Goal: Task Accomplishment & Management: Use online tool/utility

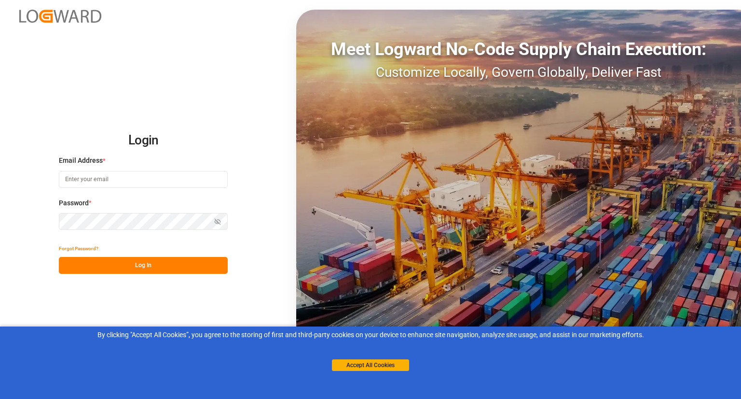
click at [147, 178] on input at bounding box center [143, 179] width 169 height 17
type input "[PERSON_NAME][EMAIL_ADDRESS][DOMAIN_NAME]"
click at [145, 266] on button "Log In" at bounding box center [143, 265] width 169 height 17
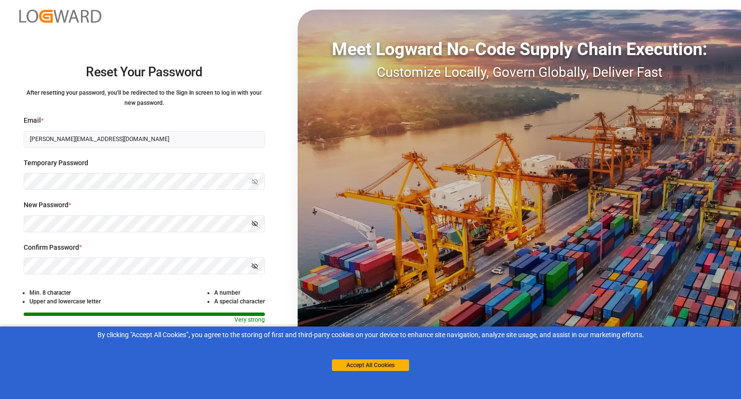
click at [363, 358] on div "Accept All Cookies" at bounding box center [370, 355] width 77 height 31
click at [365, 364] on button "Accept All Cookies" at bounding box center [370, 365] width 77 height 12
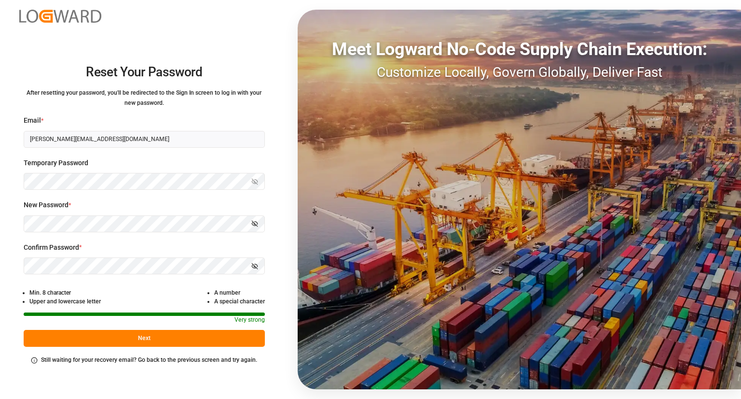
click at [151, 337] on button "Next" at bounding box center [144, 338] width 241 height 17
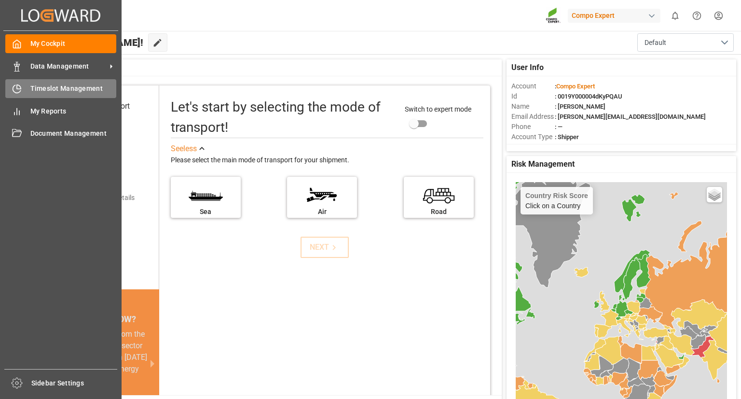
click at [25, 87] on div "Timeslot Management Timeslot Management" at bounding box center [60, 88] width 111 height 19
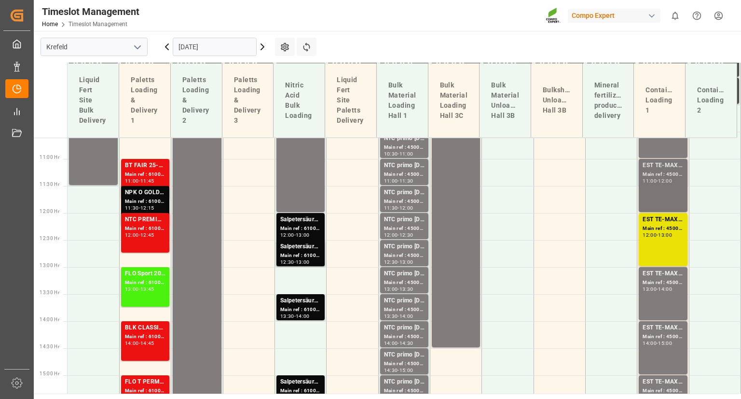
scroll to position [472, 0]
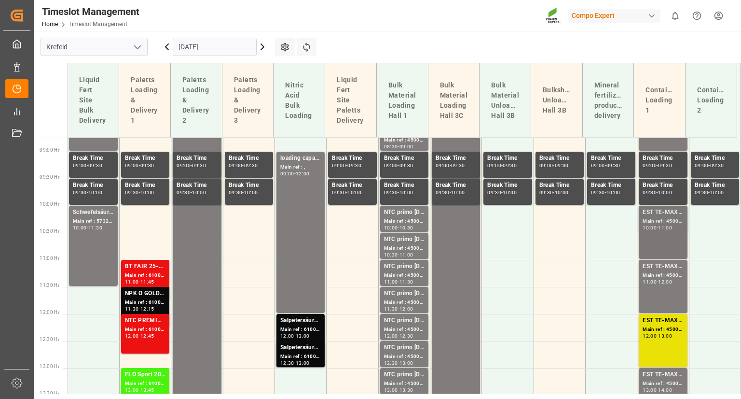
click at [662, 235] on div "EST TE-MAX 11-48 20kg (x56) WW Main ref : 4500000939, 2000000976 10:00 - 11:00" at bounding box center [663, 231] width 41 height 49
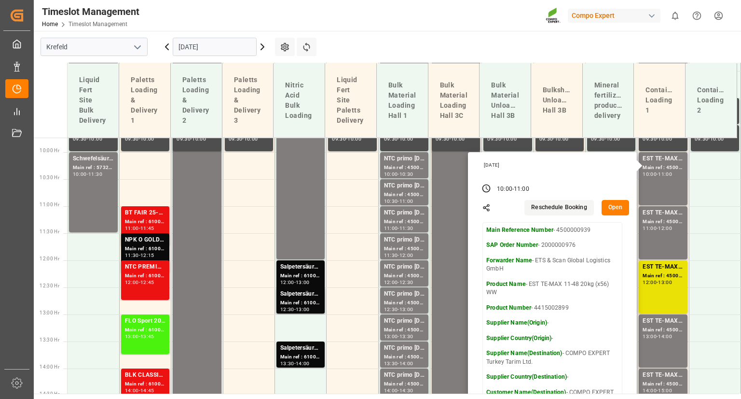
scroll to position [521, 0]
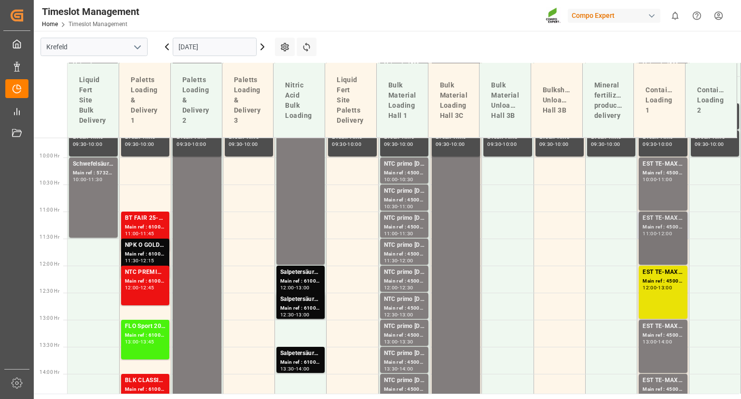
click at [660, 236] on div "EST TE-MAX 11-48 20kg (x56) WW Main ref : 4500000935, 2000000976 11:00 - 12:00" at bounding box center [663, 237] width 41 height 49
click at [668, 294] on div "EST TE-MAX 11-48 20kg (x56) WW Main ref : 4500000930, 2000000976 12:00 - 13:00" at bounding box center [663, 291] width 41 height 49
click at [660, 352] on div "EST TE-MAX 11-48 20kg (x56) WW Main ref : 4500000937, 2000000976 13:00 - 14:00" at bounding box center [663, 345] width 41 height 49
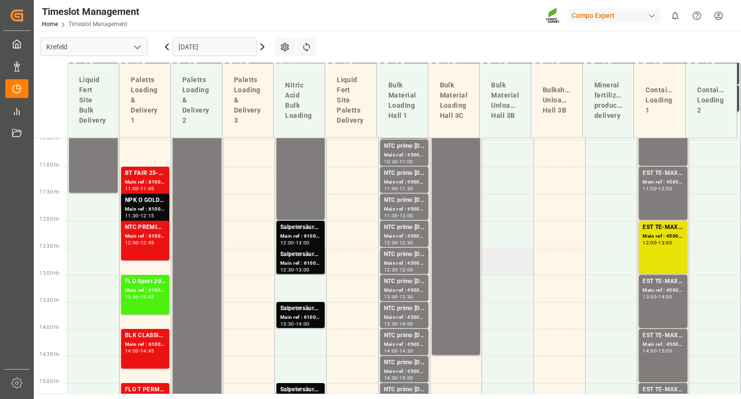
scroll to position [569, 0]
